Goal: Complete application form

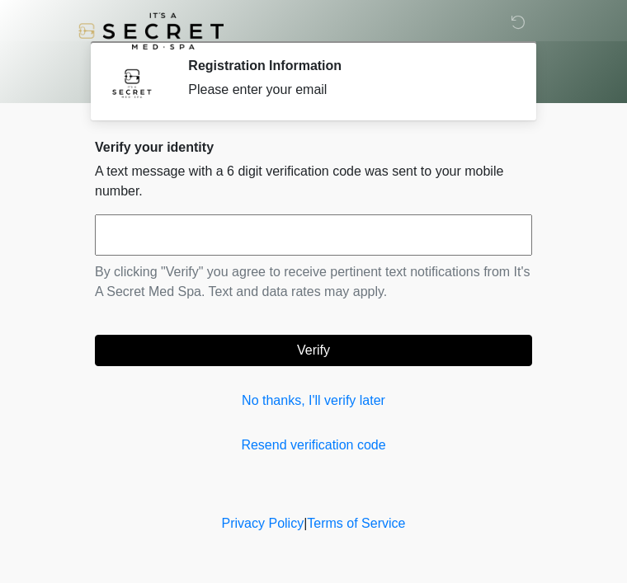
click at [473, 242] on input "text" at bounding box center [313, 234] width 437 height 41
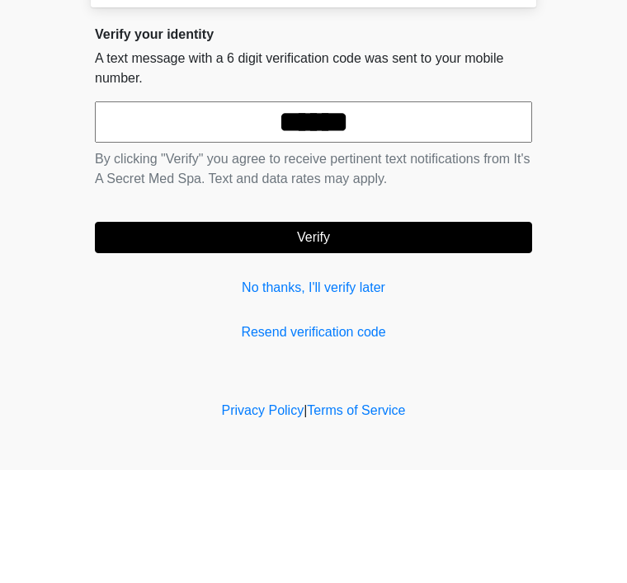
type input "******"
click at [376, 335] on button "Verify" at bounding box center [313, 350] width 437 height 31
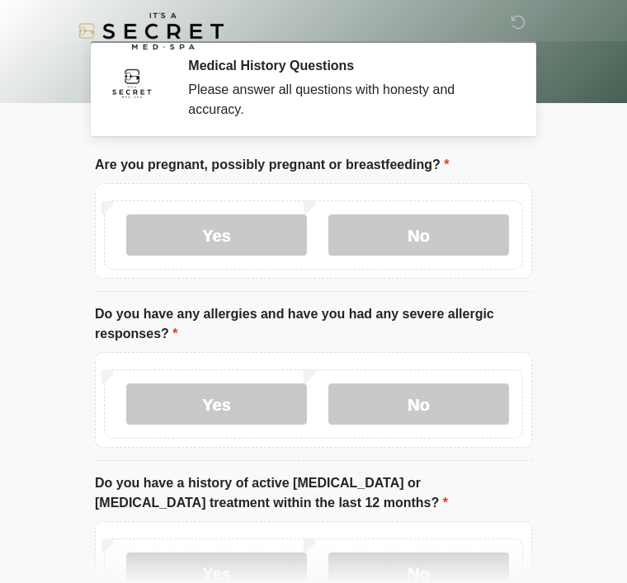
click at [453, 252] on label "No" at bounding box center [418, 234] width 181 height 41
click at [437, 388] on label "No" at bounding box center [418, 404] width 181 height 41
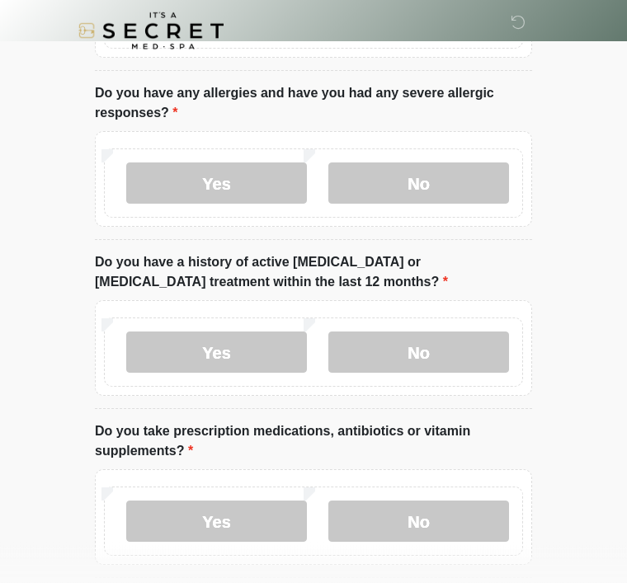
click at [442, 352] on label "No" at bounding box center [418, 352] width 181 height 41
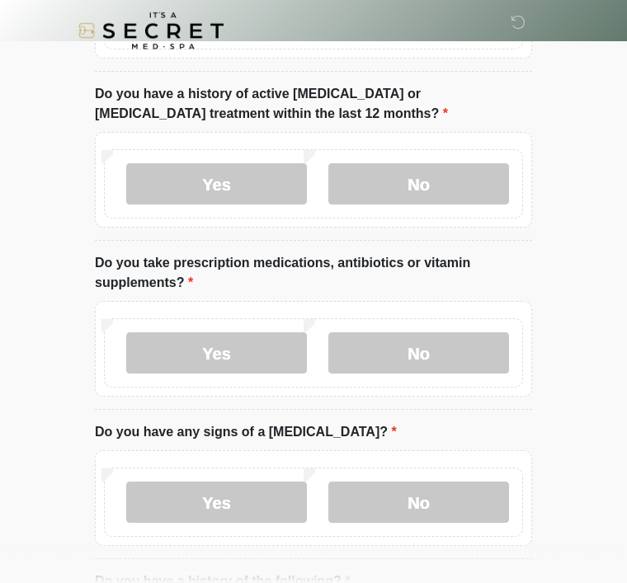
scroll to position [398, 0]
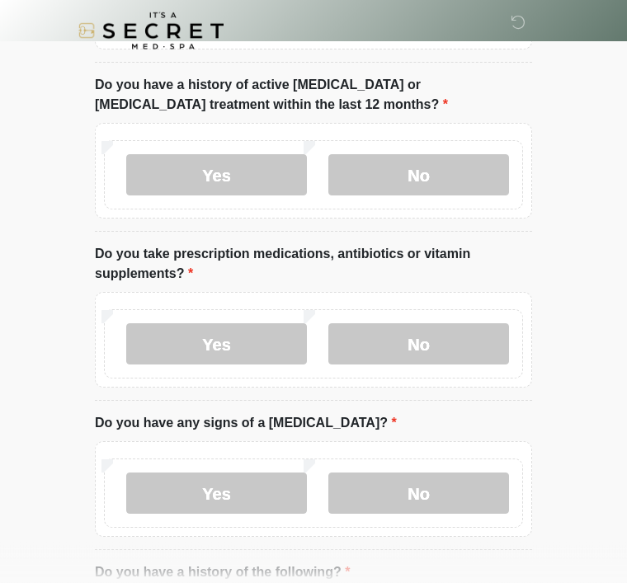
click at [230, 356] on label "Yes" at bounding box center [216, 344] width 181 height 41
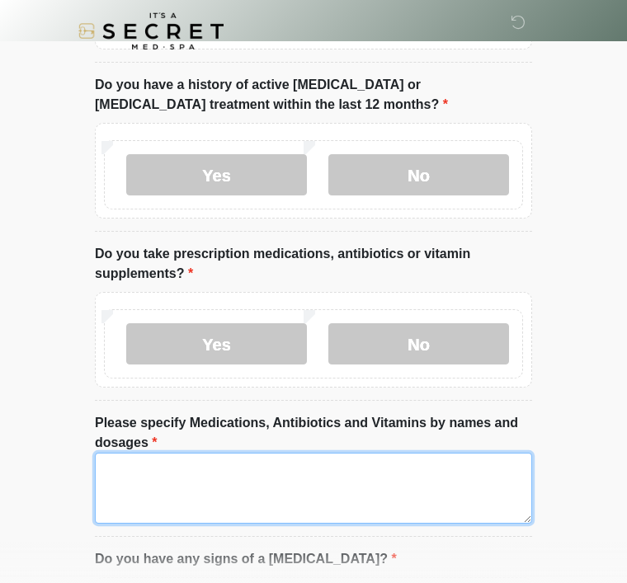
click at [288, 492] on textarea "Please specify Medications, Antibiotics and Vitamins by names and dosages" at bounding box center [313, 488] width 437 height 71
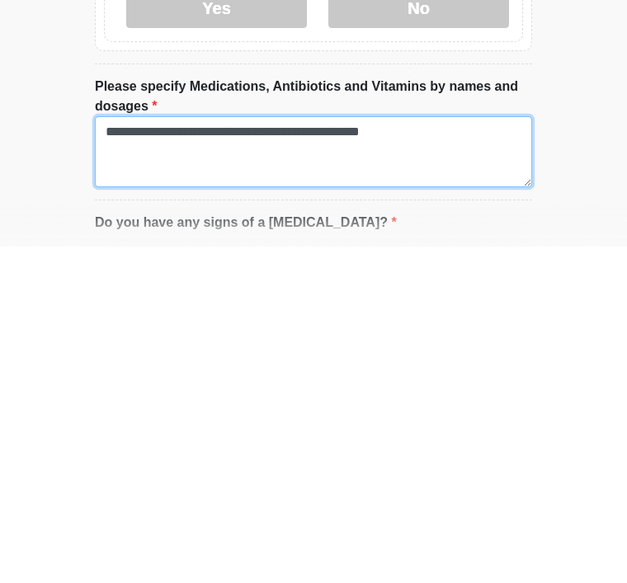
type textarea "**********"
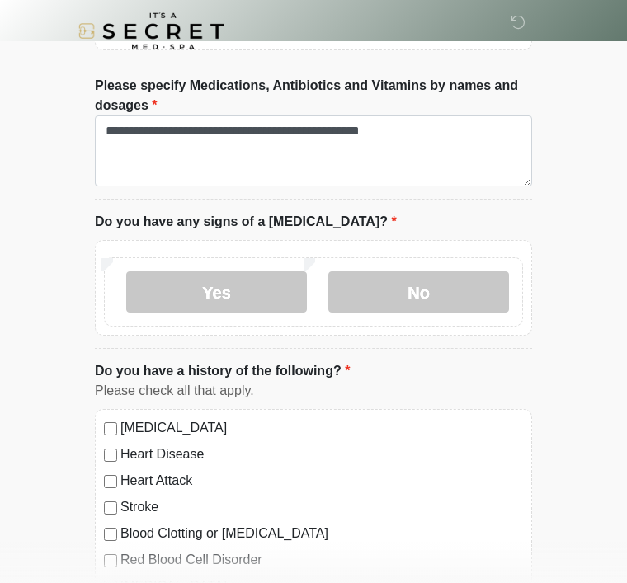
click at [449, 286] on label "No" at bounding box center [418, 291] width 181 height 41
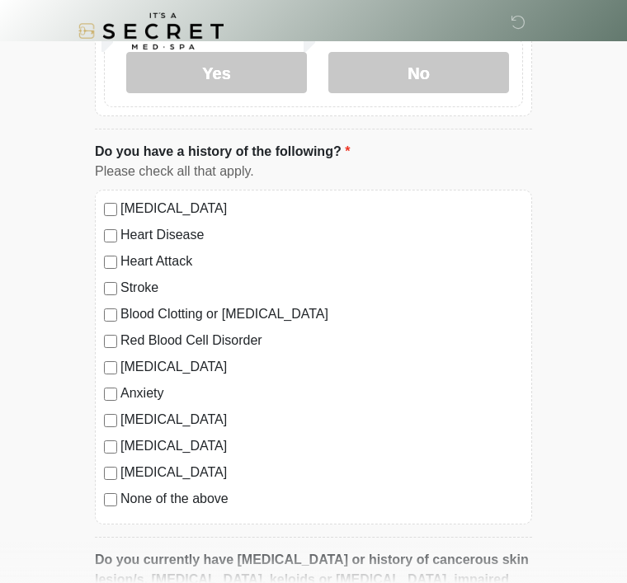
scroll to position [967, 0]
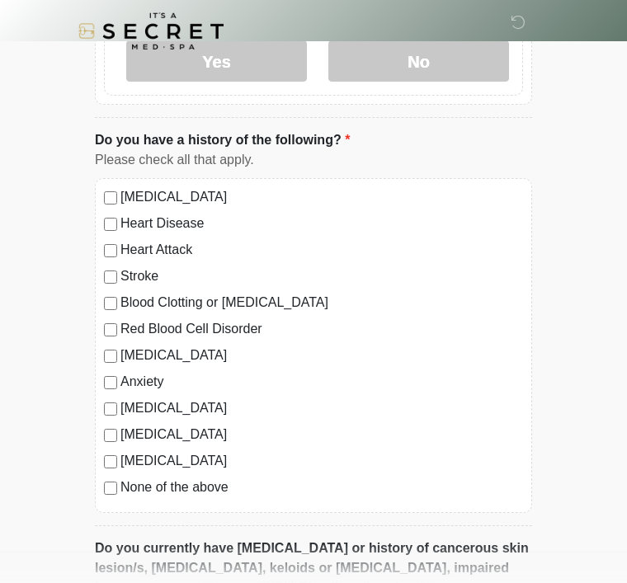
click at [199, 488] on label "None of the above" at bounding box center [321, 488] width 402 height 20
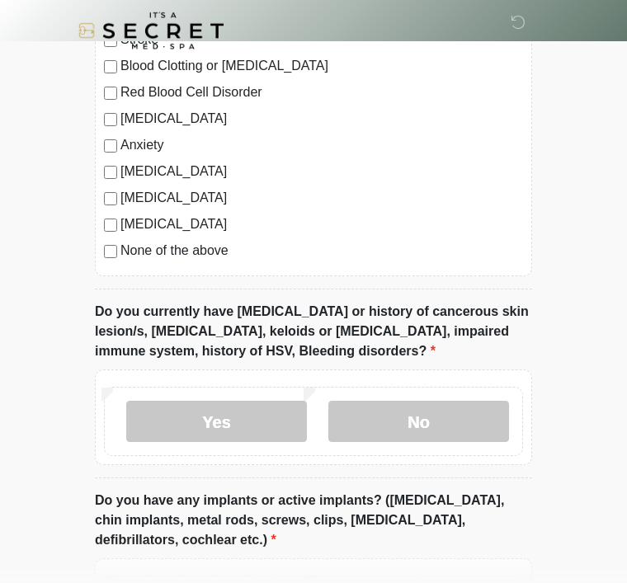
scroll to position [1203, 0]
click at [455, 415] on label "No" at bounding box center [418, 421] width 181 height 41
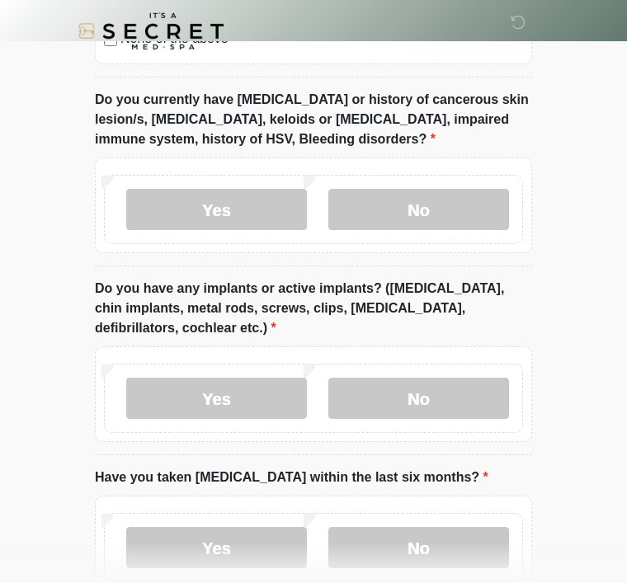
scroll to position [1442, 0]
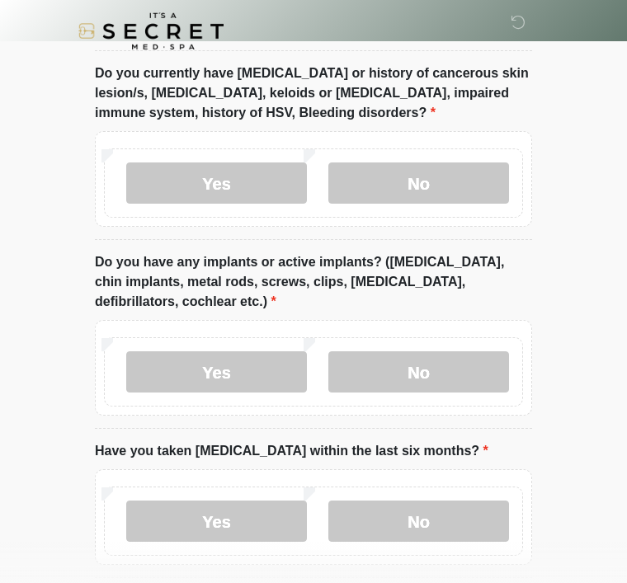
click at [449, 378] on label "No" at bounding box center [418, 371] width 181 height 41
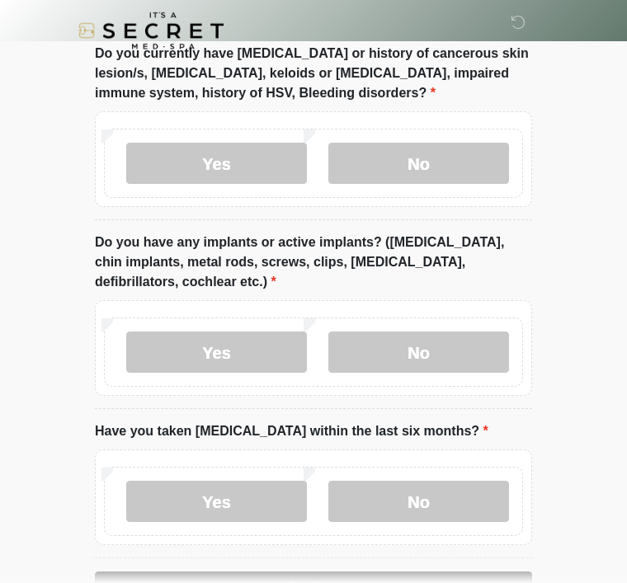
scroll to position [1513, 0]
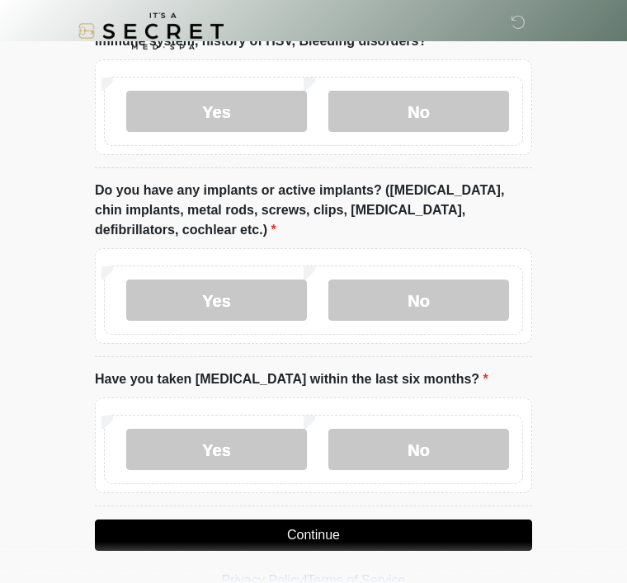
click at [419, 449] on label "No" at bounding box center [418, 449] width 181 height 41
click at [375, 537] on button "Continue" at bounding box center [313, 535] width 437 height 31
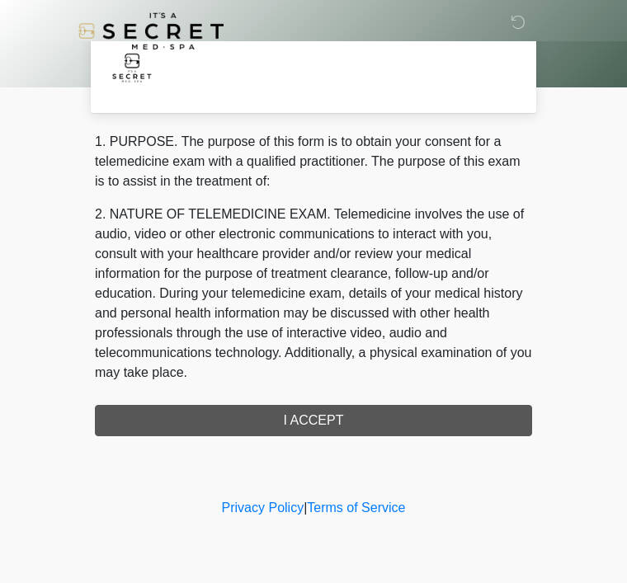
scroll to position [0, 0]
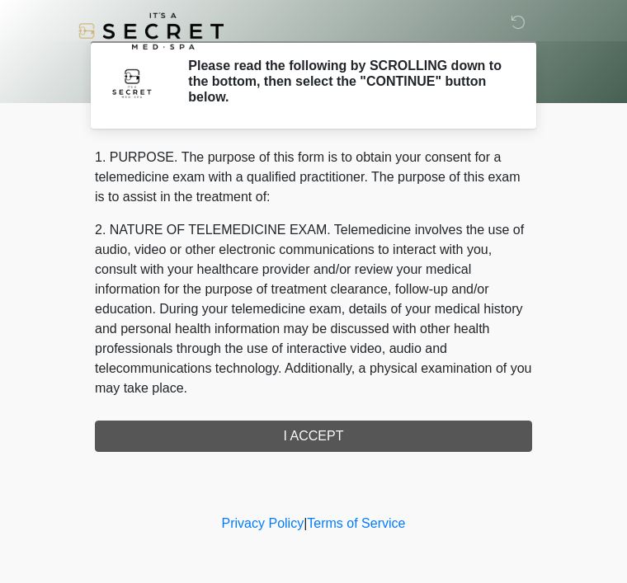
click at [387, 441] on div "1. PURPOSE. The purpose of this form is to obtain your consent for a telemedici…" at bounding box center [313, 300] width 437 height 304
click at [343, 432] on div "1. PURPOSE. The purpose of this form is to obtain your consent for a telemedici…" at bounding box center [313, 300] width 437 height 304
click at [329, 425] on div "1. PURPOSE. The purpose of this form is to obtain your consent for a telemedici…" at bounding box center [313, 300] width 437 height 304
click at [339, 436] on div "1. PURPOSE. The purpose of this form is to obtain your consent for a telemedici…" at bounding box center [313, 300] width 437 height 304
click at [340, 458] on div "‎ ‎ Please read the following by SCROLLING down to the bottom, then select the …" at bounding box center [313, 255] width 495 height 478
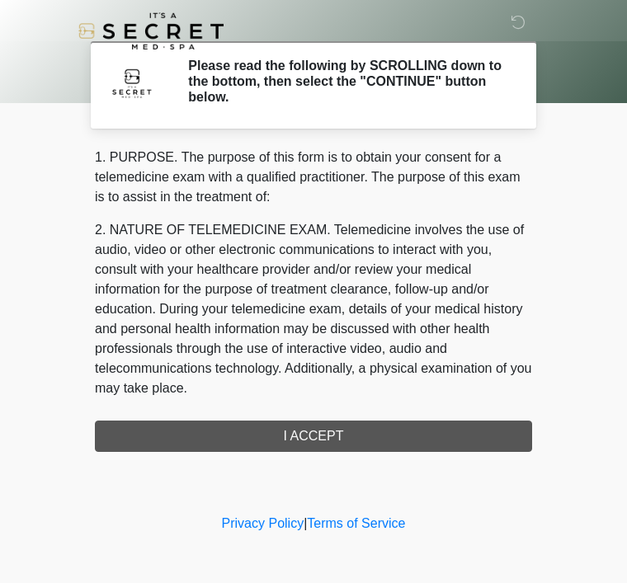
click at [339, 458] on div "‎ ‎ Please read the following by SCROLLING down to the bottom, then select the …" at bounding box center [313, 255] width 495 height 478
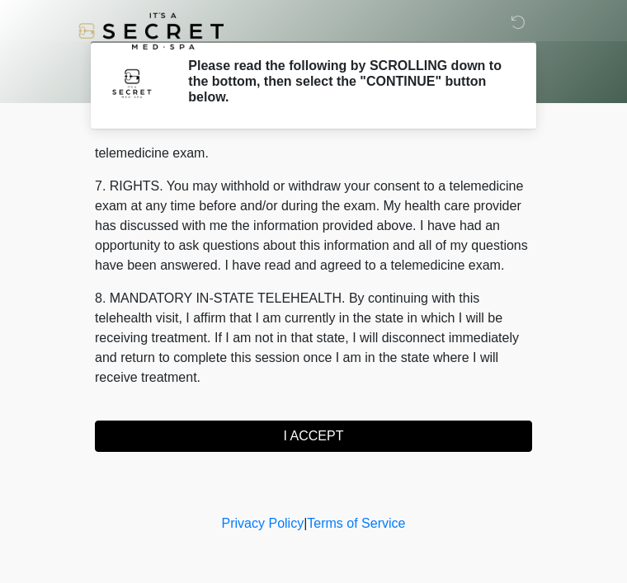
click at [341, 439] on button "I ACCEPT" at bounding box center [313, 436] width 437 height 31
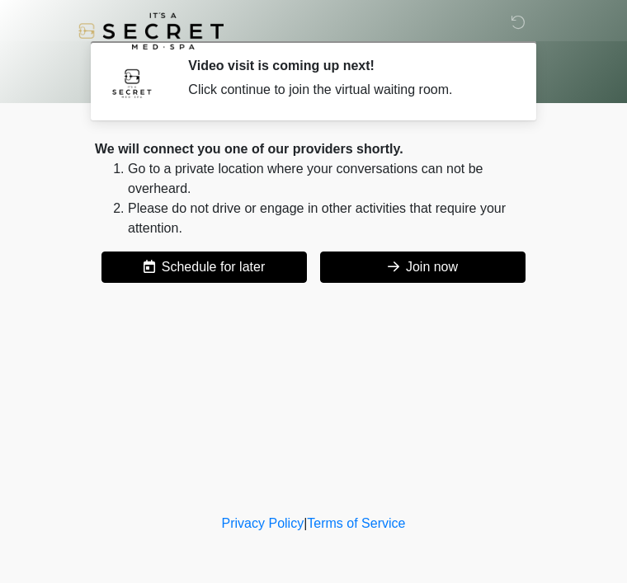
click at [453, 267] on button "Join now" at bounding box center [422, 267] width 205 height 31
